Goal: Information Seeking & Learning: Learn about a topic

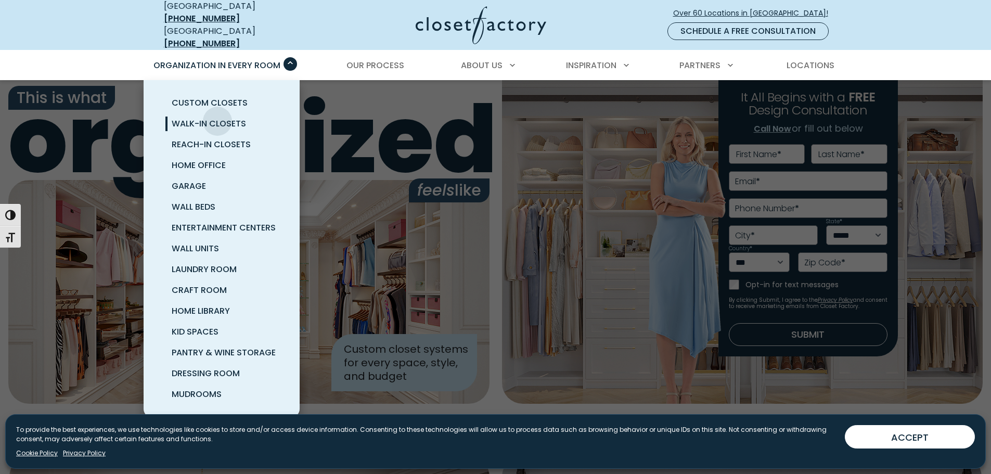
click at [218, 118] on span "Walk-In Closets" at bounding box center [209, 124] width 74 height 12
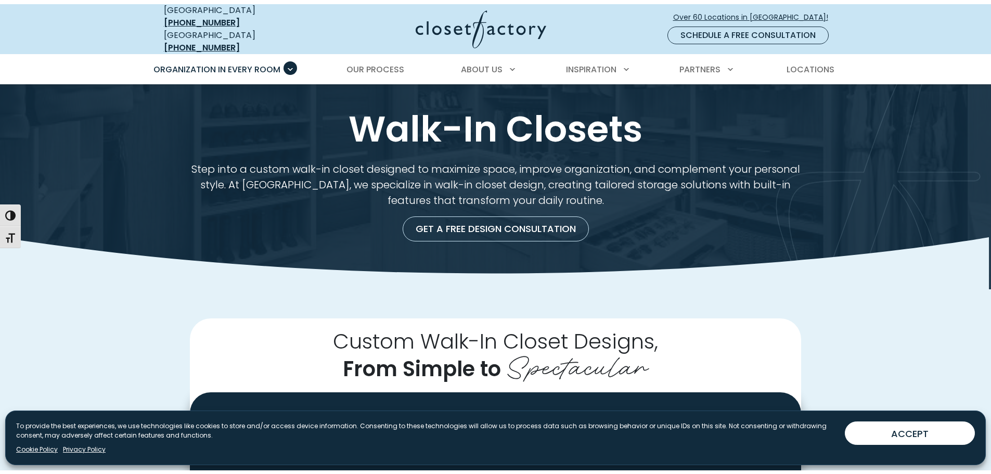
scroll to position [260, 0]
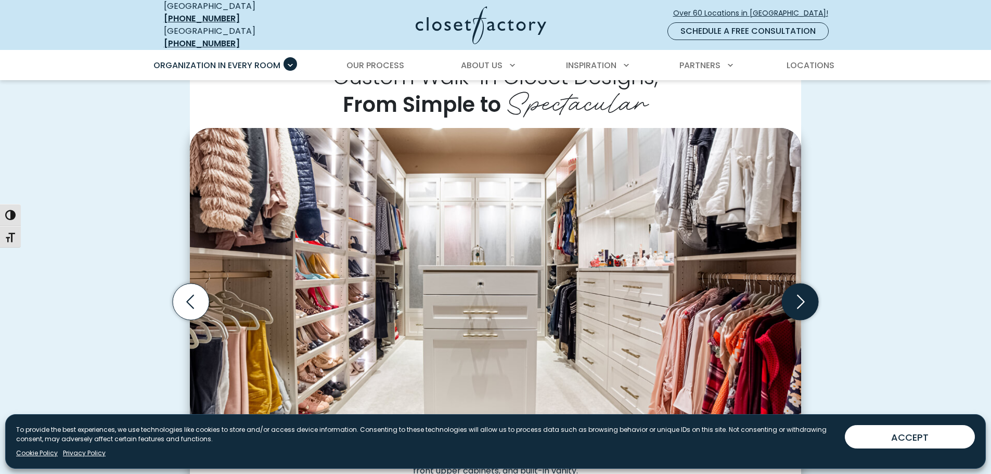
click at [801, 295] on icon "Next slide" at bounding box center [801, 302] width 8 height 14
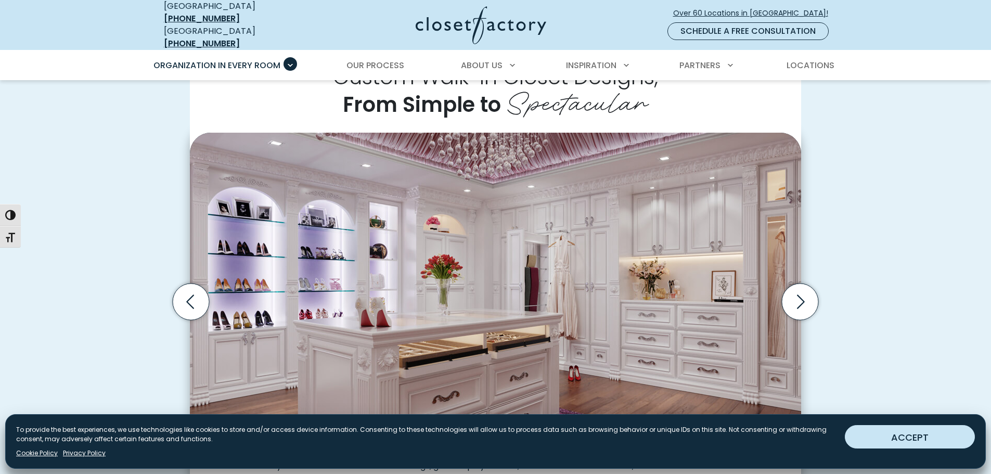
click at [888, 429] on button "ACCEPT" at bounding box center [910, 436] width 130 height 23
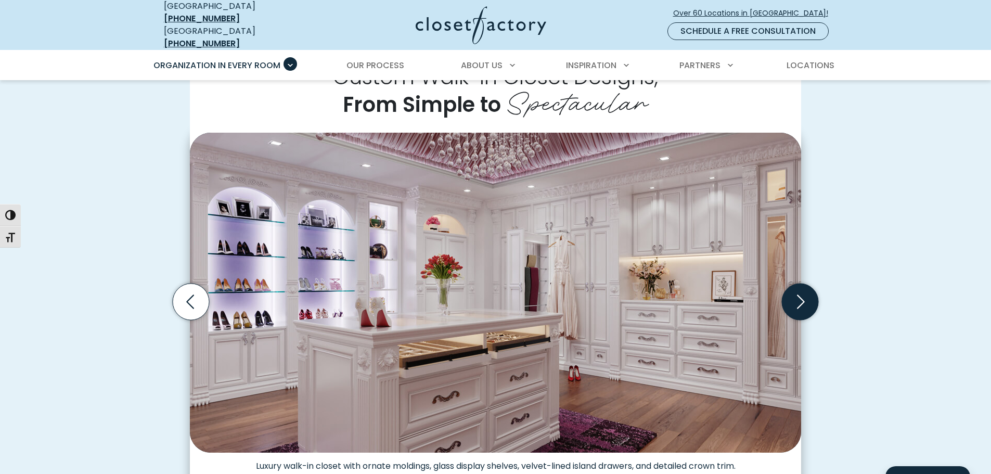
click at [805, 298] on icon "Next slide" at bounding box center [800, 302] width 36 height 36
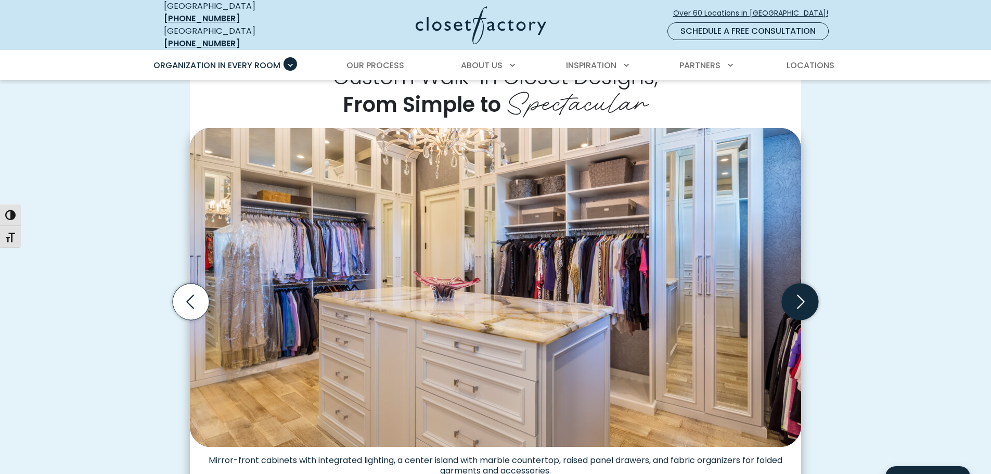
click at [805, 298] on icon "Next slide" at bounding box center [800, 302] width 36 height 36
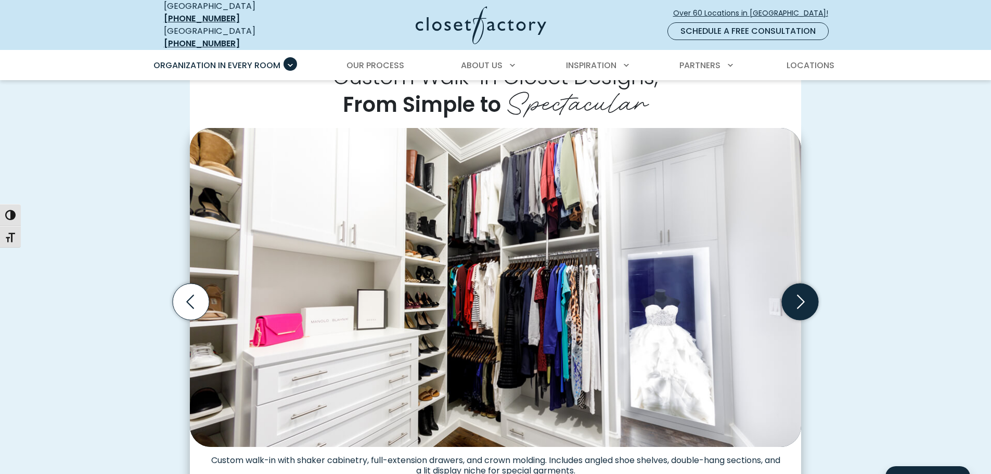
click at [805, 298] on icon "Next slide" at bounding box center [800, 302] width 36 height 36
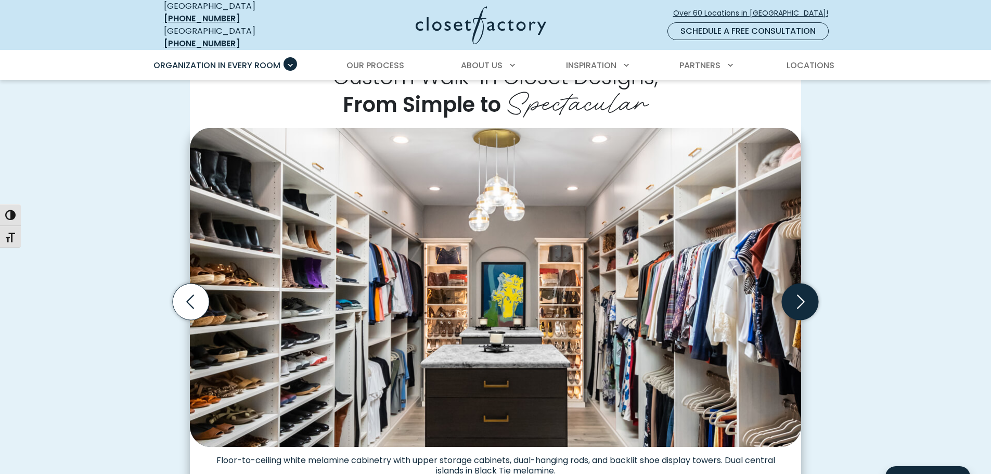
click at [805, 298] on icon "Next slide" at bounding box center [800, 302] width 36 height 36
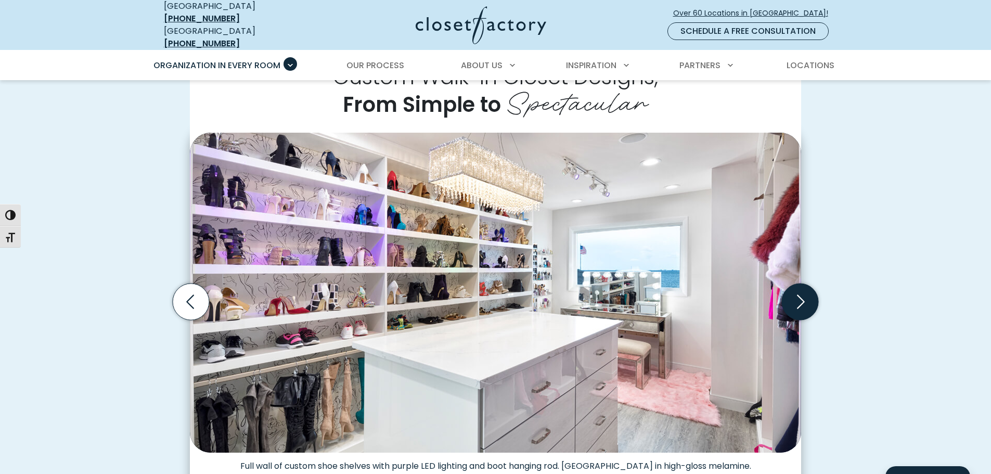
click at [805, 298] on icon "Next slide" at bounding box center [800, 302] width 36 height 36
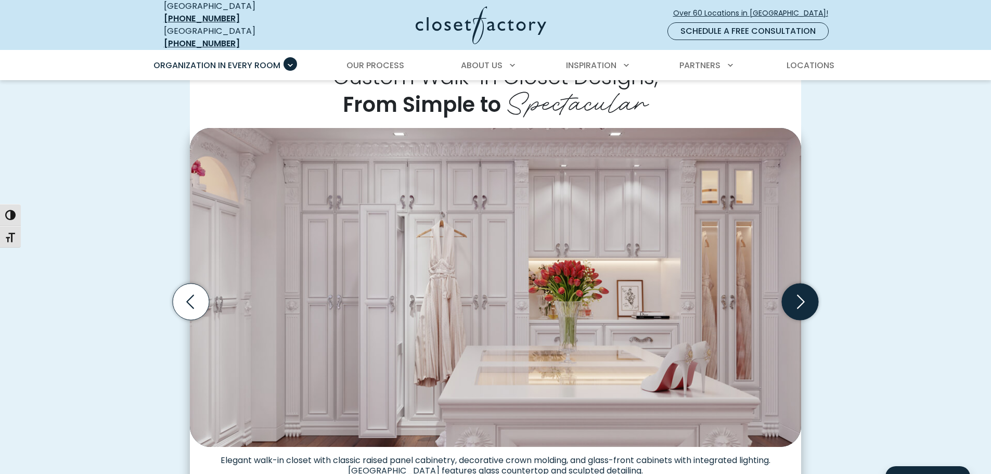
click at [805, 298] on icon "Next slide" at bounding box center [800, 302] width 36 height 36
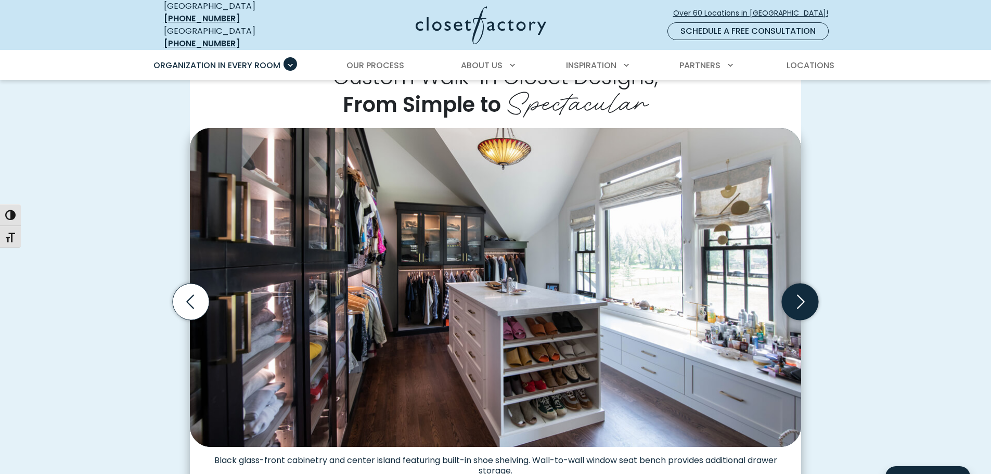
click at [805, 298] on icon "Next slide" at bounding box center [800, 302] width 36 height 36
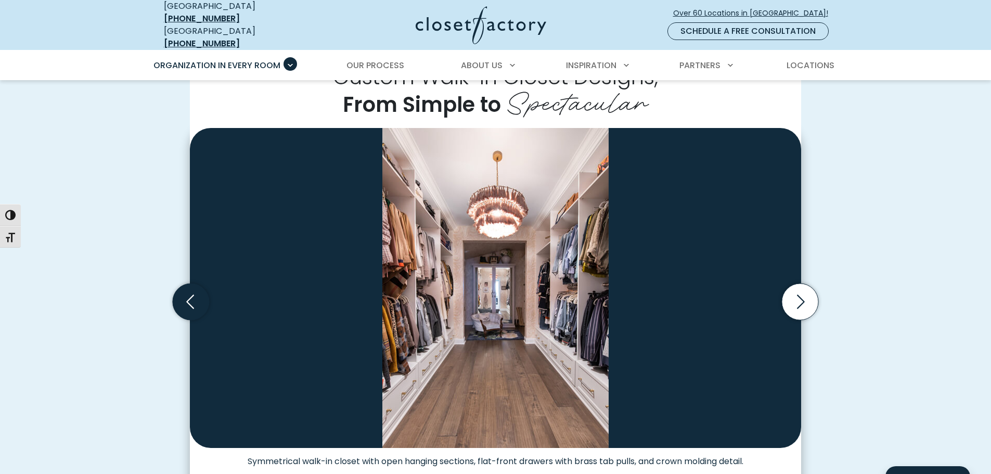
click at [186, 291] on icon "Previous slide" at bounding box center [191, 302] width 36 height 36
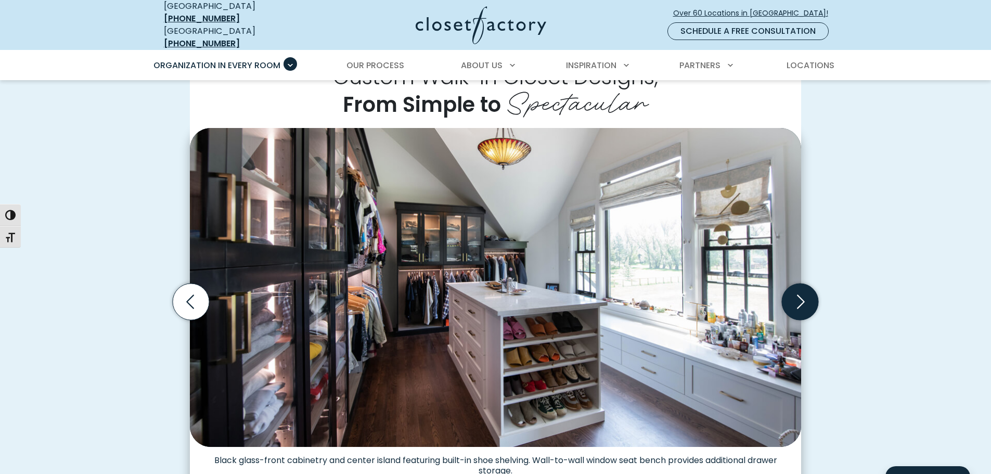
click at [807, 304] on icon "Next slide" at bounding box center [800, 302] width 36 height 36
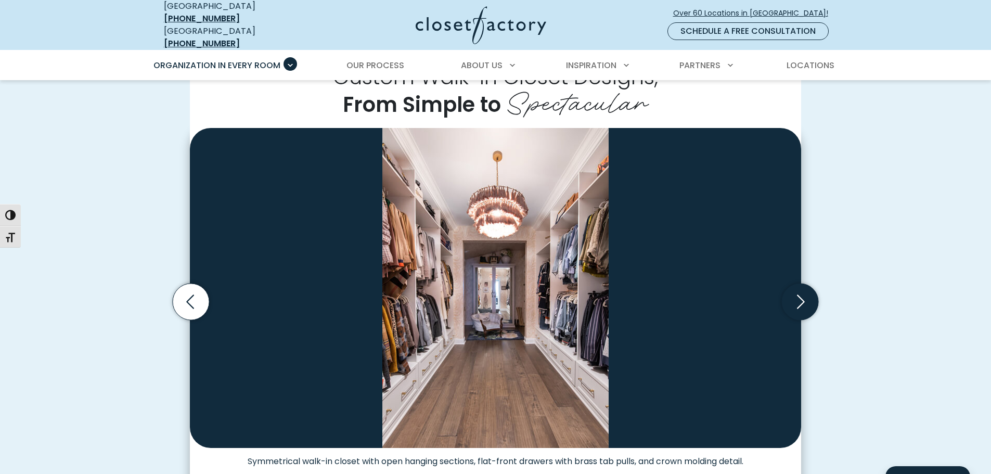
click at [807, 304] on icon "Next slide" at bounding box center [800, 302] width 36 height 36
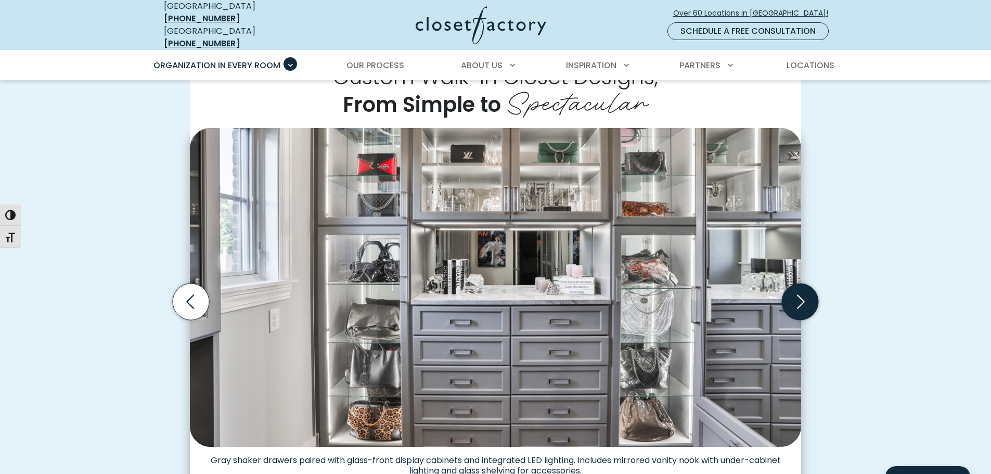
click at [807, 304] on icon "Next slide" at bounding box center [800, 302] width 36 height 36
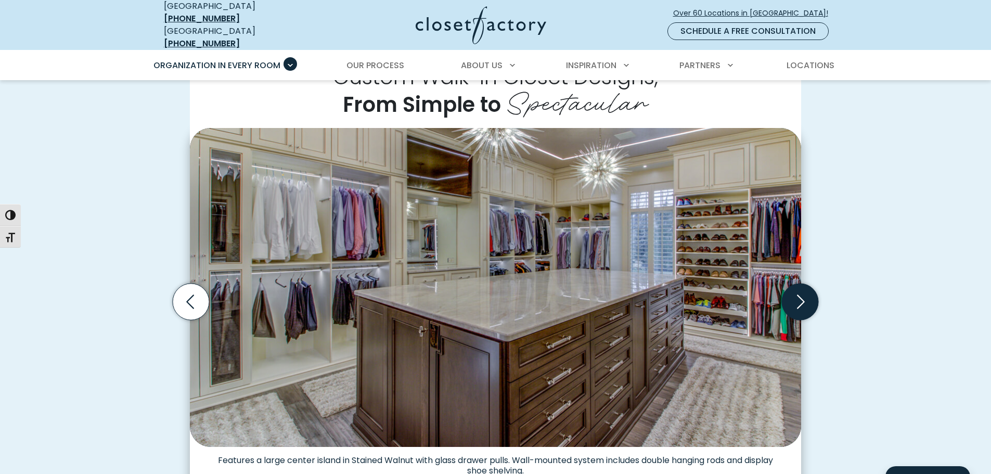
click at [807, 304] on icon "Next slide" at bounding box center [800, 302] width 36 height 36
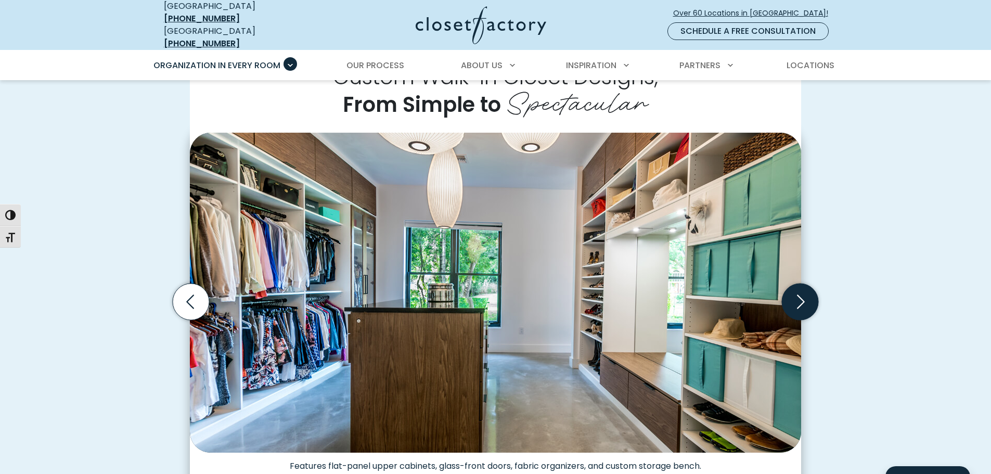
click at [807, 304] on icon "Next slide" at bounding box center [800, 302] width 36 height 36
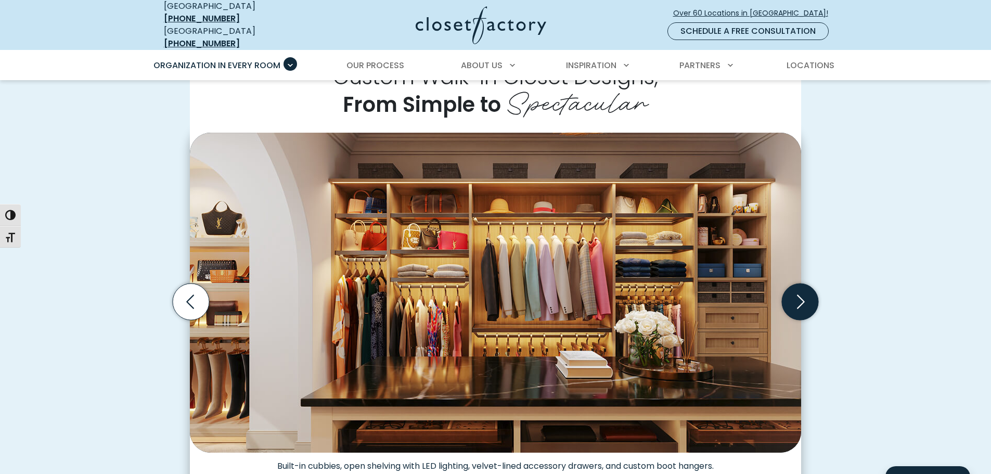
click at [807, 304] on icon "Next slide" at bounding box center [800, 302] width 36 height 36
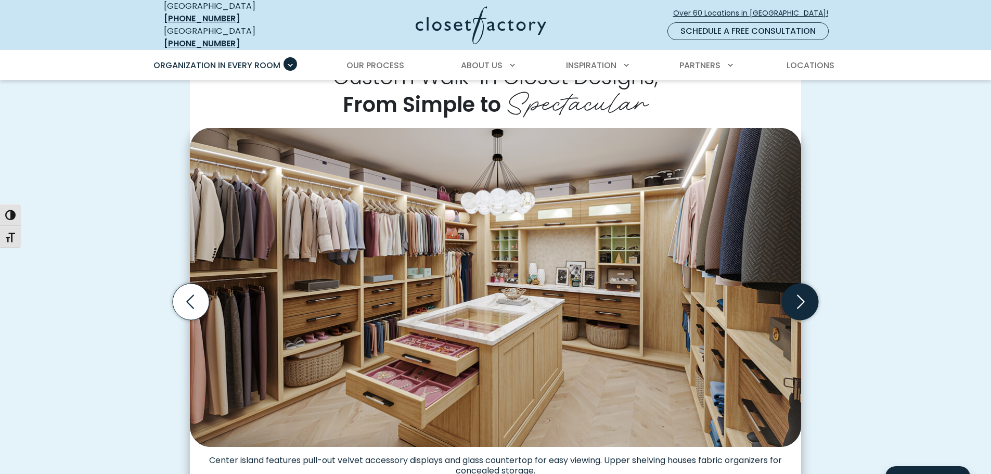
click at [807, 304] on icon "Next slide" at bounding box center [800, 302] width 36 height 36
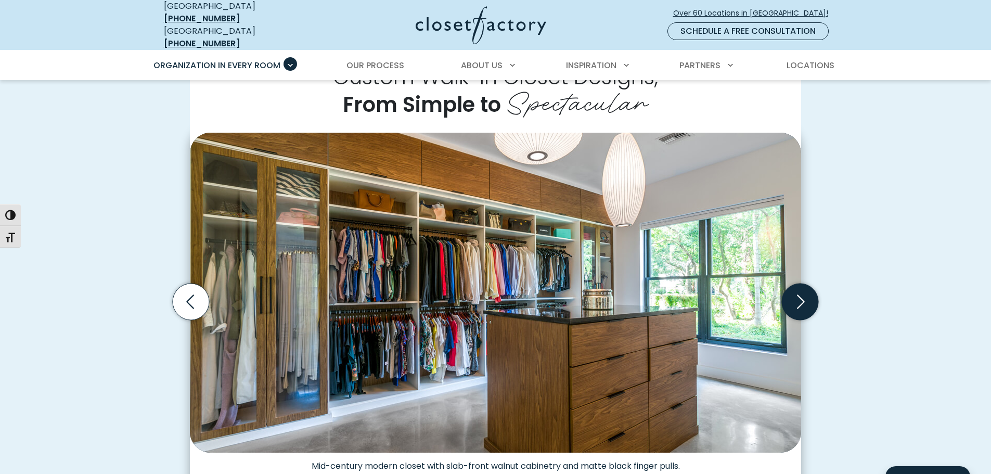
click at [807, 304] on icon "Next slide" at bounding box center [800, 302] width 36 height 36
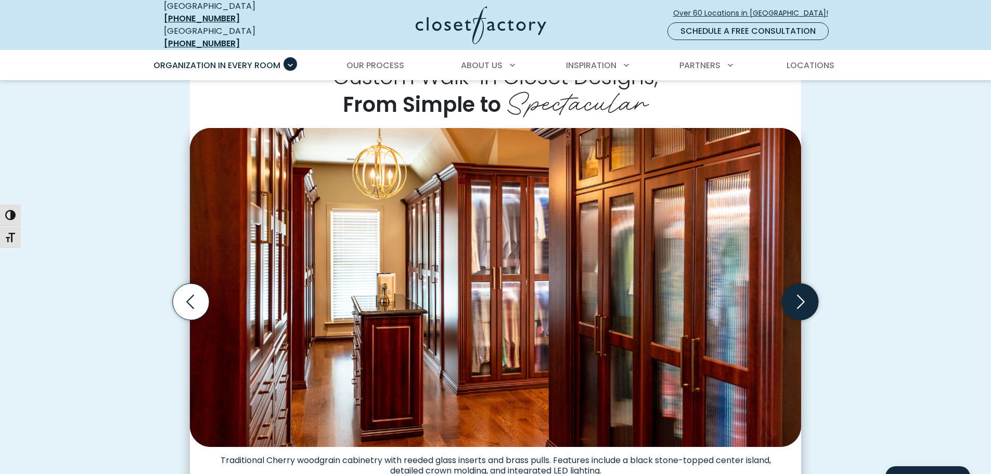
click at [807, 304] on icon "Next slide" at bounding box center [800, 302] width 36 height 36
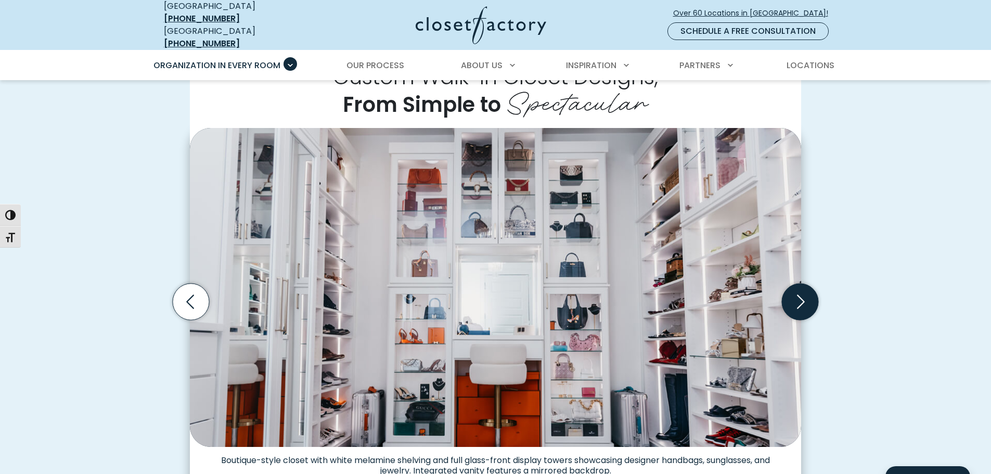
click at [807, 304] on icon "Next slide" at bounding box center [800, 302] width 36 height 36
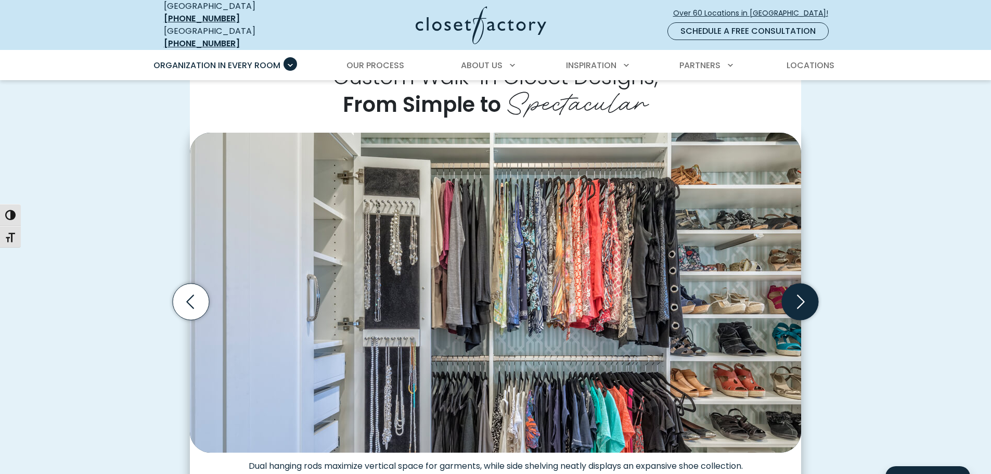
click at [807, 304] on icon "Next slide" at bounding box center [800, 302] width 36 height 36
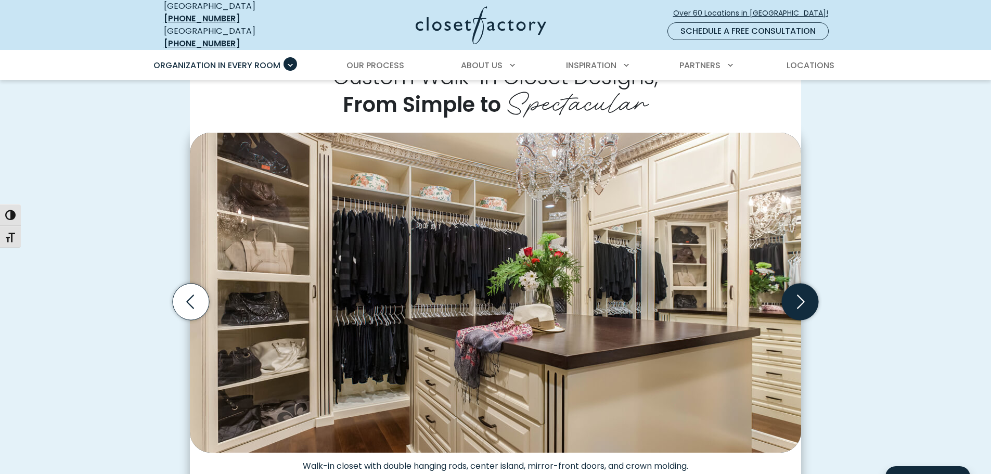
click at [807, 304] on icon "Next slide" at bounding box center [800, 302] width 36 height 36
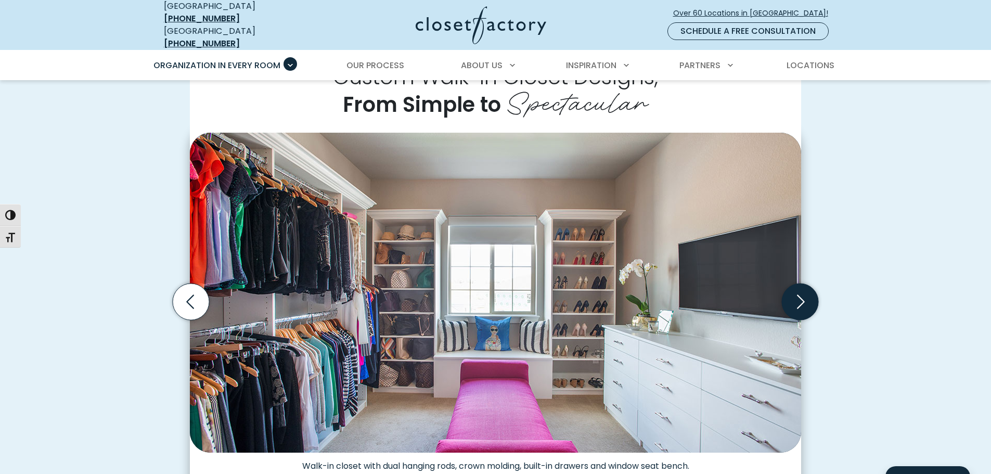
click at [807, 304] on icon "Next slide" at bounding box center [800, 302] width 36 height 36
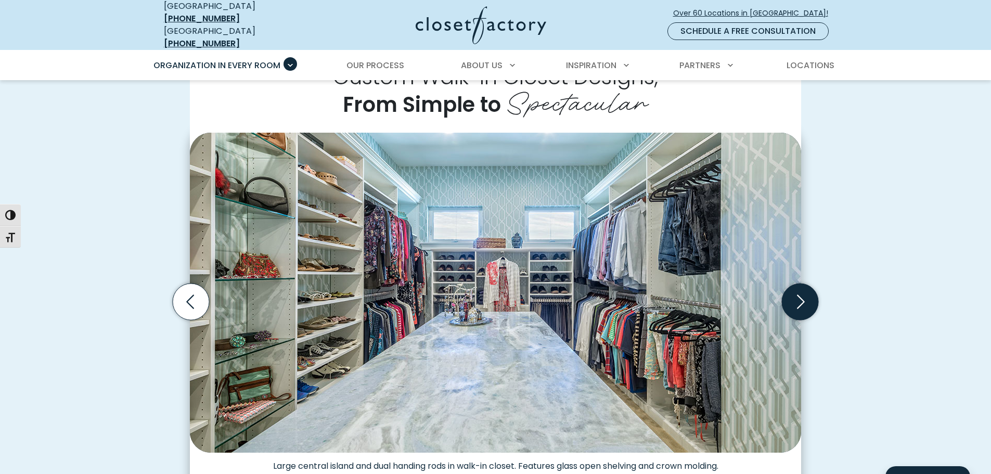
click at [807, 304] on icon "Next slide" at bounding box center [800, 302] width 36 height 36
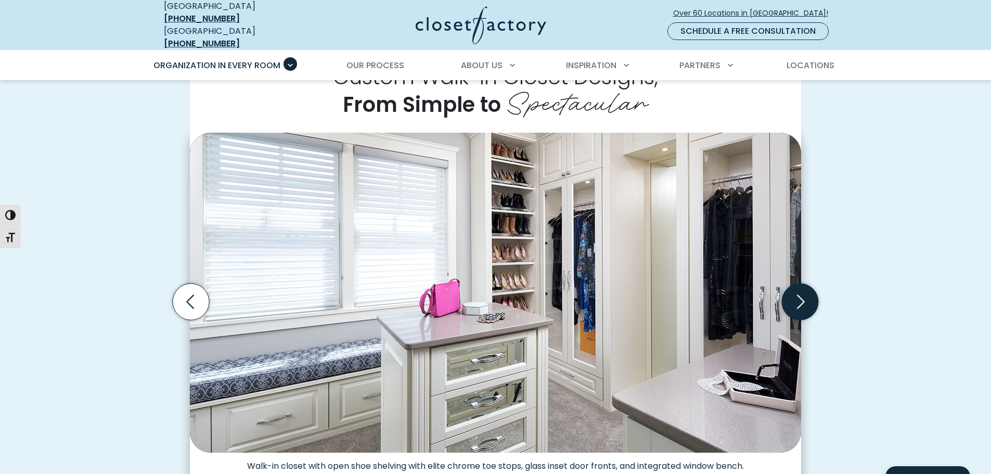
click at [807, 304] on icon "Next slide" at bounding box center [800, 302] width 36 height 36
